Goal: Task Accomplishment & Management: Use online tool/utility

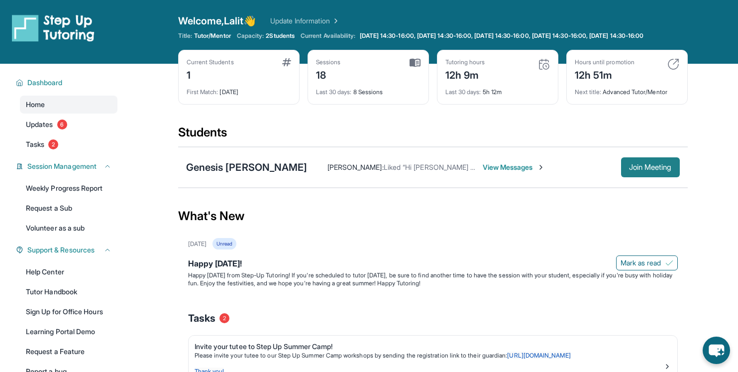
click at [635, 170] on span "Join Meeting" at bounding box center [650, 167] width 43 height 6
